Goal: Information Seeking & Learning: Understand process/instructions

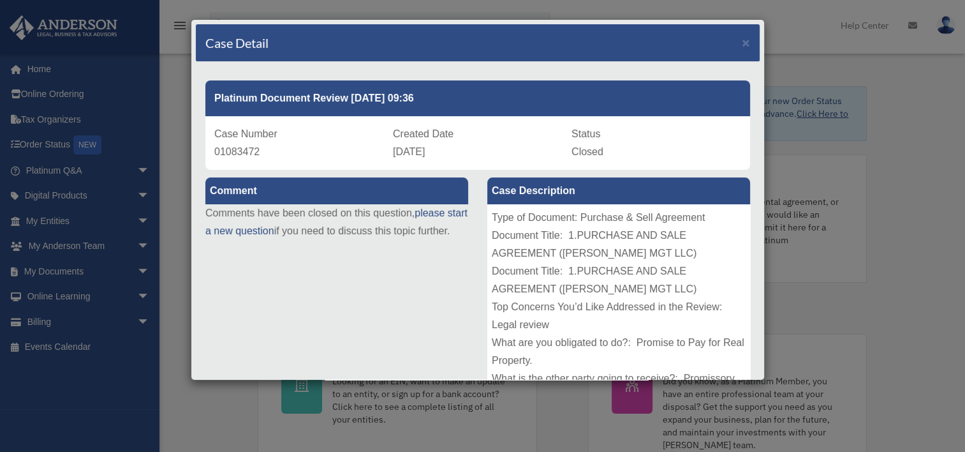
scroll to position [64, 0]
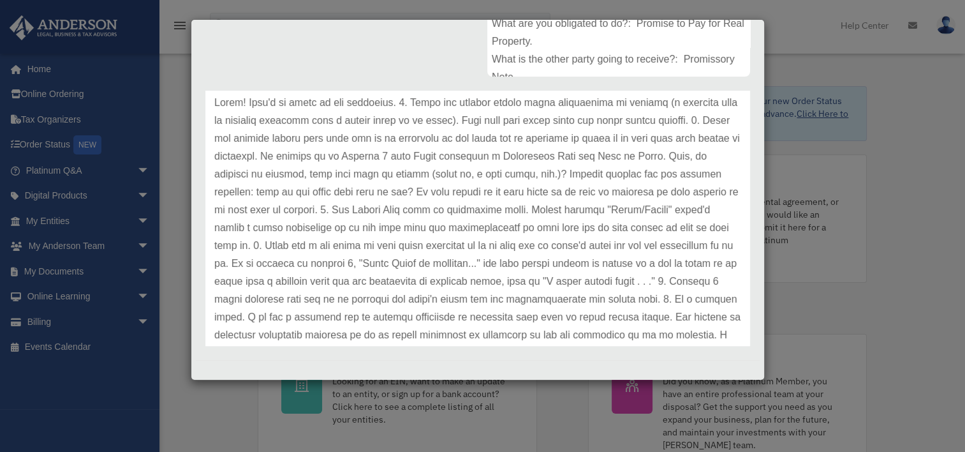
click at [510, 263] on p at bounding box center [477, 237] width 527 height 286
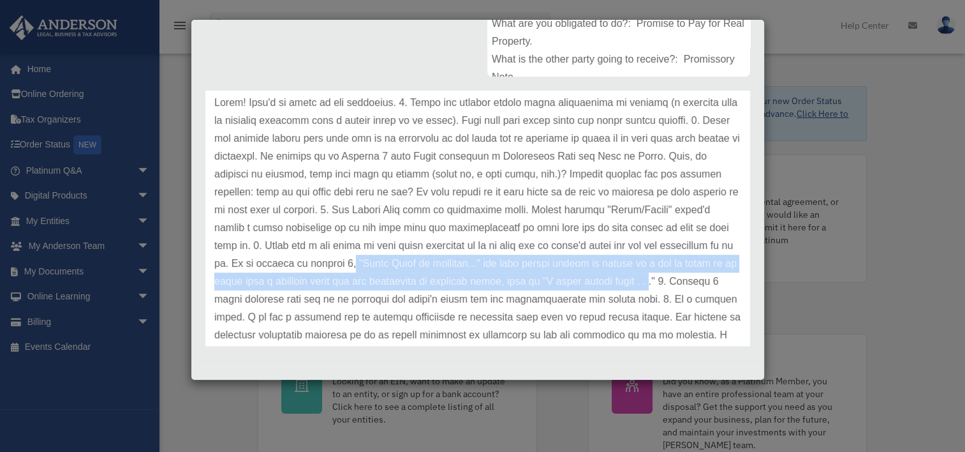
drag, startPoint x: 505, startPoint y: 263, endPoint x: 303, endPoint y: 296, distance: 204.8
click at [303, 296] on p at bounding box center [477, 237] width 527 height 286
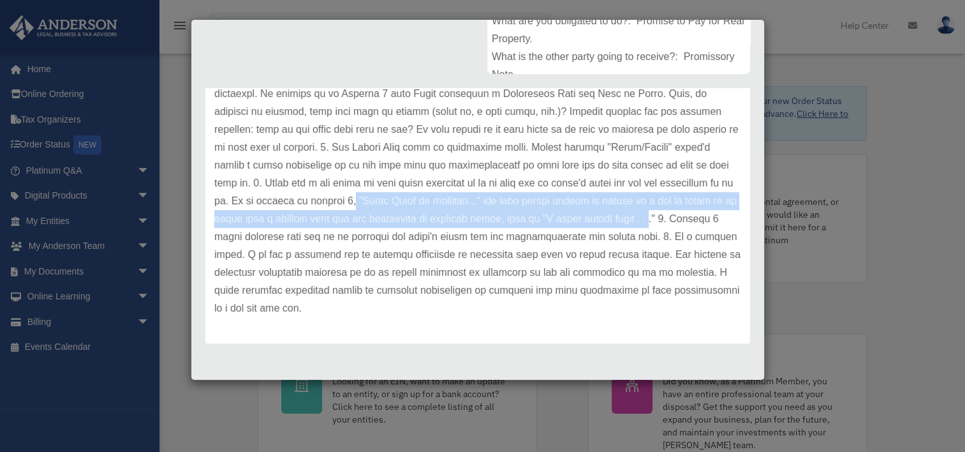
scroll to position [322, 0]
click at [831, 348] on div "Case Detail × Platinum Document Review [DATE] 09:36 Case Number 01083472 Create…" at bounding box center [482, 226] width 965 height 452
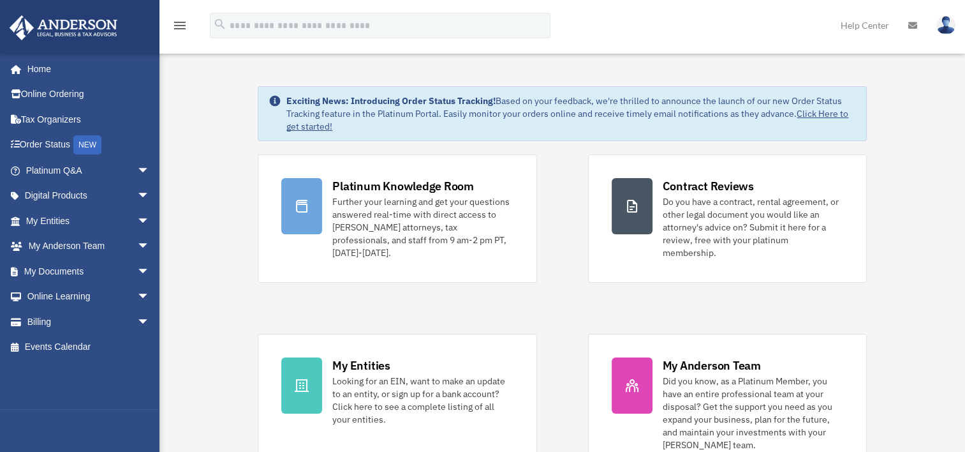
scroll to position [447, 0]
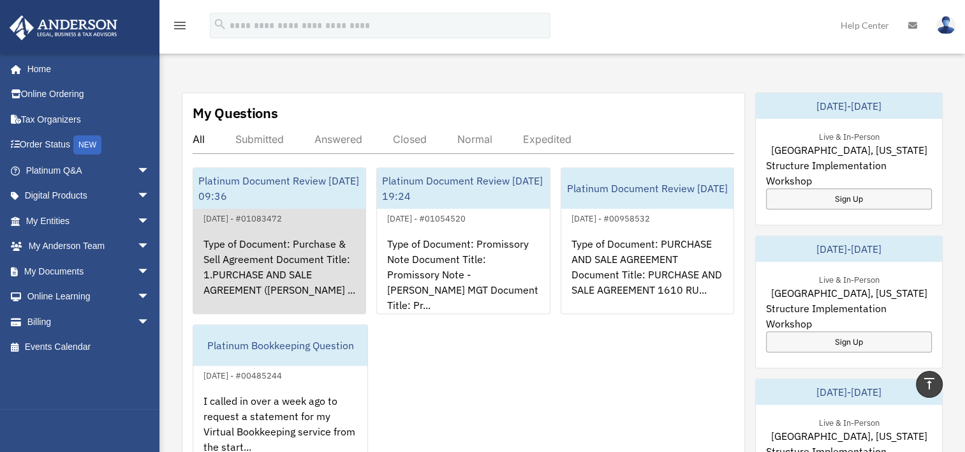
click at [236, 235] on div "Type of Document: Purchase & Sell Agreement Document Title: 1.PURCHASE AND SALE…" at bounding box center [279, 276] width 172 height 100
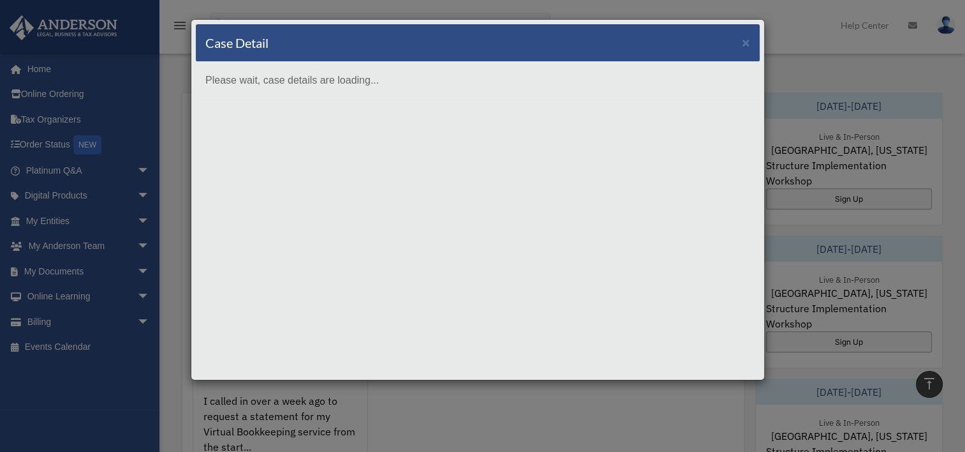
scroll to position [0, 0]
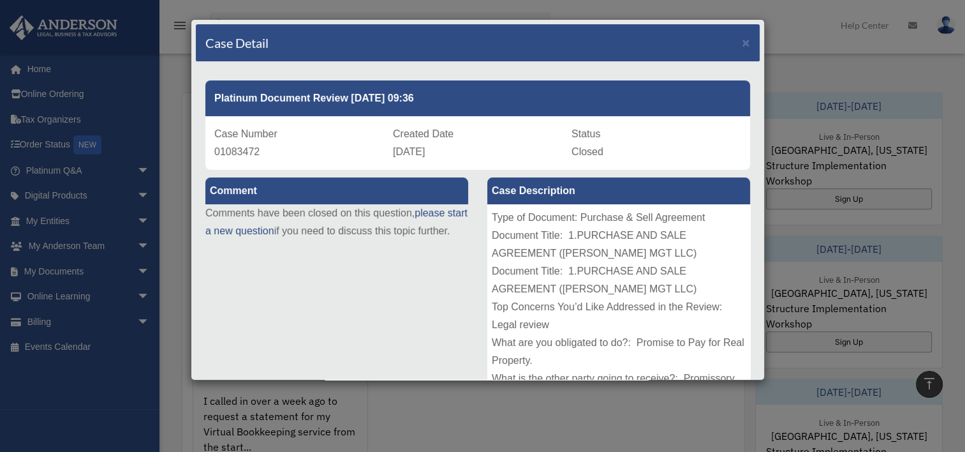
click at [887, 350] on div "Case Detail × Platinum Document Review [DATE] 09:36 Case Number 01083472 Create…" at bounding box center [482, 226] width 965 height 452
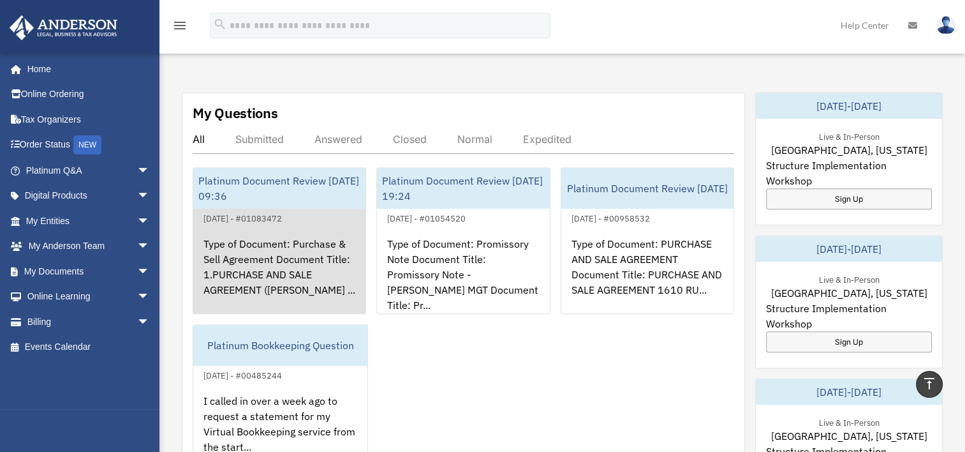
click at [299, 226] on div "Type of Document: Purchase & Sell Agreement Document Title: 1.PURCHASE AND SALE…" at bounding box center [279, 276] width 172 height 100
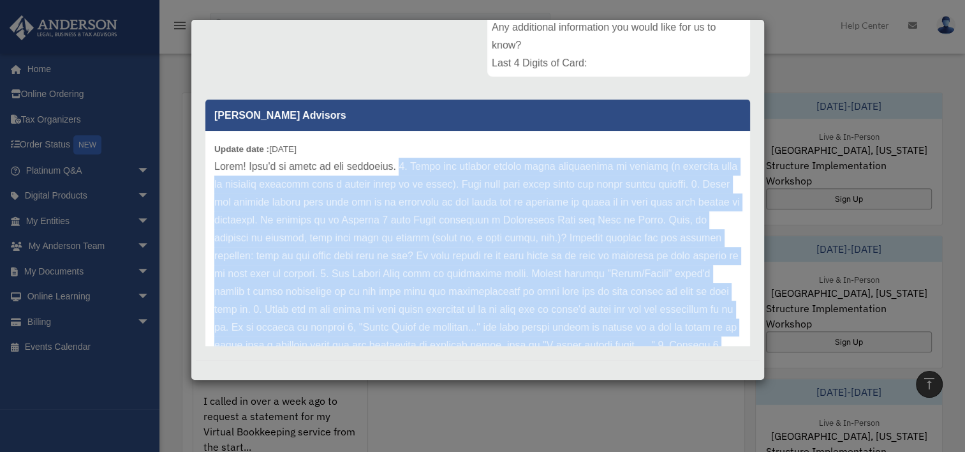
scroll to position [124, 0]
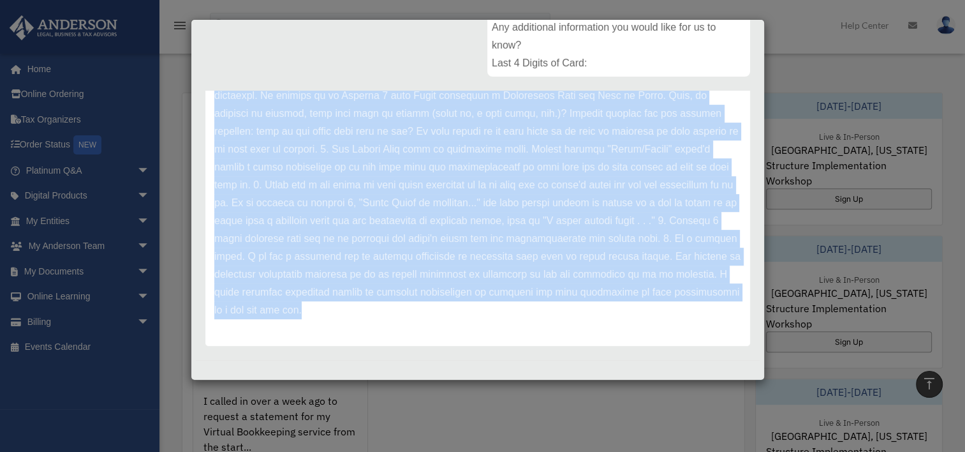
drag, startPoint x: 401, startPoint y: 165, endPoint x: 499, endPoint y: 322, distance: 185.7
click at [499, 327] on div "Update date : [DATE]" at bounding box center [477, 175] width 545 height 339
drag, startPoint x: 499, startPoint y: 322, endPoint x: 476, endPoint y: 194, distance: 130.4
copy p "1. There are several points where information is missing (a question mark or br…"
